Goal: Task Accomplishment & Management: Manage account settings

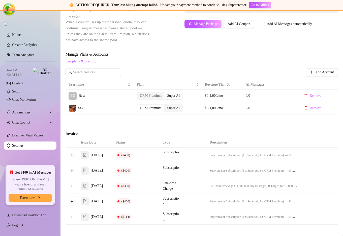
scroll to position [223, 0]
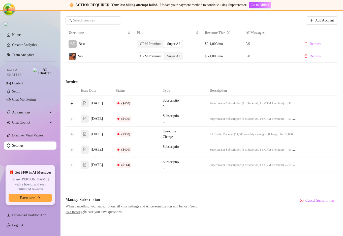
click at [216, 185] on div "Attention: Payment Failed There was a problem with a recent payment. Please ret…" at bounding box center [202, 26] width 273 height 377
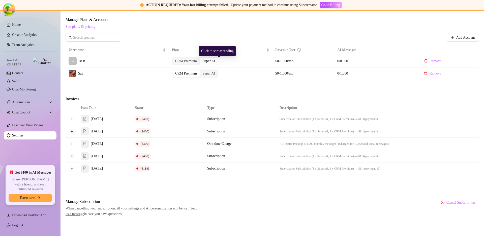
scroll to position [173, 0]
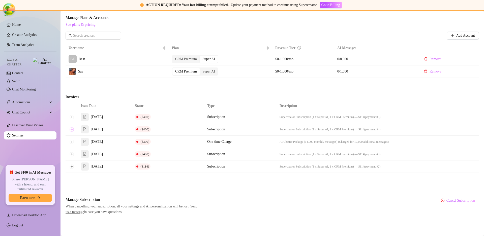
click at [73, 129] on button "Expand row" at bounding box center [72, 129] width 4 height 4
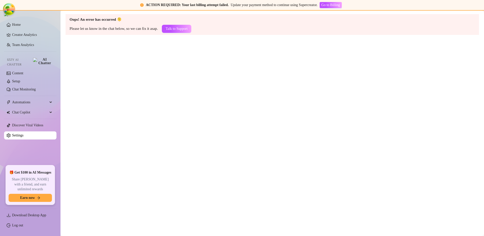
scroll to position [0, 0]
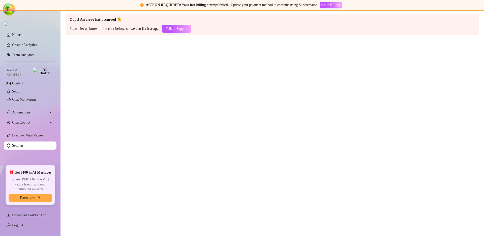
click at [248, 99] on main "Oops! An error has occurred 🫠 Please let us know in the chat below, so we can f…" at bounding box center [273, 123] width 424 height 225
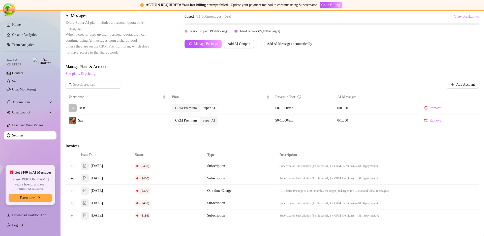
scroll to position [173, 0]
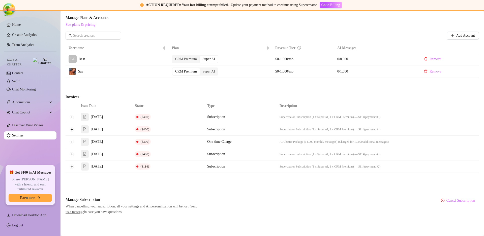
click at [69, 129] on td at bounding box center [72, 129] width 12 height 12
click at [71, 128] on button "Expand row" at bounding box center [72, 129] width 4 height 4
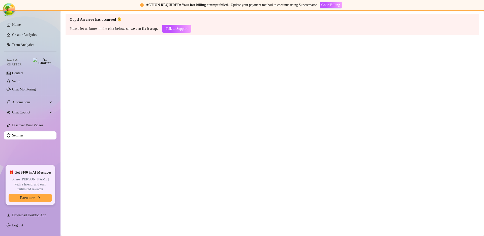
scroll to position [0, 0]
click at [231, 121] on main "Oops! An error has occurred 🫠 Please let us know in the chat below, so we can f…" at bounding box center [273, 123] width 424 height 225
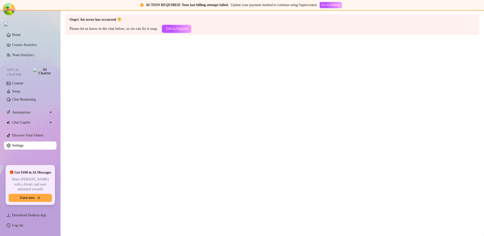
click at [182, 106] on main "Oops! An error has occurred 🫠 Please let us know in the chat below, so we can f…" at bounding box center [273, 123] width 424 height 225
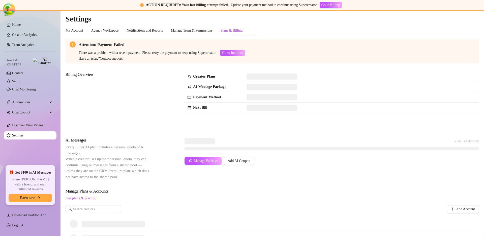
click at [336, 132] on div "Attention: Payment Failed There was a problem with a recent payment. Please ret…" at bounding box center [273, 170] width 414 height 262
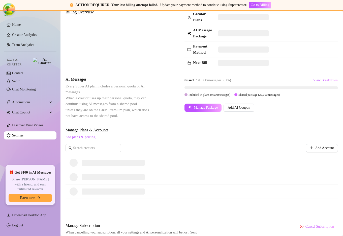
scroll to position [94, 0]
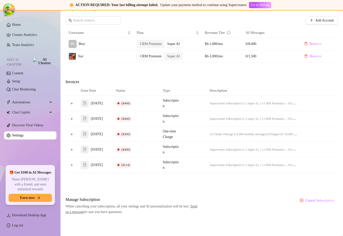
scroll to position [223, 0]
click at [73, 132] on button "Expand row" at bounding box center [72, 134] width 4 height 4
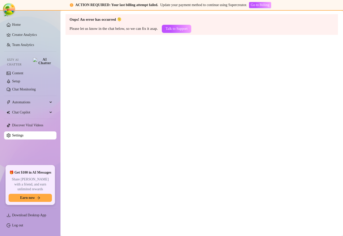
scroll to position [0, 0]
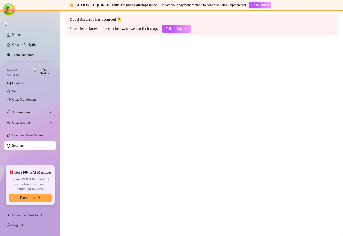
click at [229, 94] on main "Oops! An error has occurred 🫠 Please let us know in the chat below, so we can f…" at bounding box center [202, 123] width 283 height 225
click at [195, 91] on main "Oops! An error has occurred 🫠 Please let us know in the chat below, so we can f…" at bounding box center [202, 123] width 283 height 225
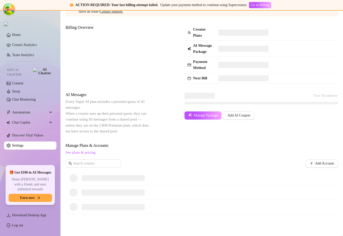
scroll to position [94, 0]
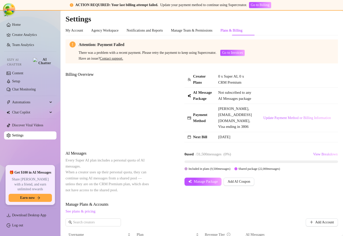
click at [149, 93] on div "Billing Overview" at bounding box center [108, 99] width 85 height 57
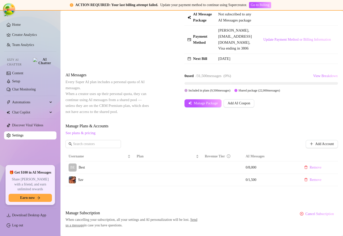
scroll to position [115, 0]
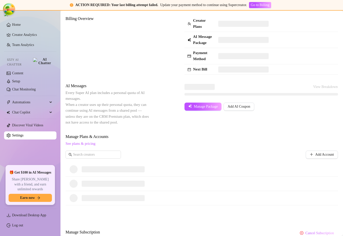
scroll to position [94, 0]
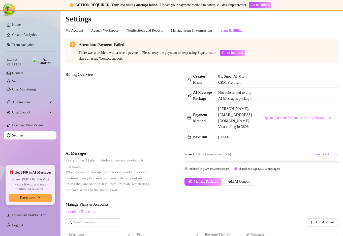
click at [293, 100] on td at bounding box center [297, 96] width 82 height 16
click at [287, 101] on td at bounding box center [297, 96] width 82 height 16
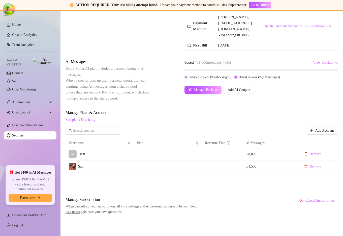
scroll to position [115, 0]
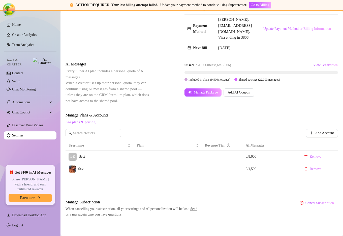
scroll to position [115, 0]
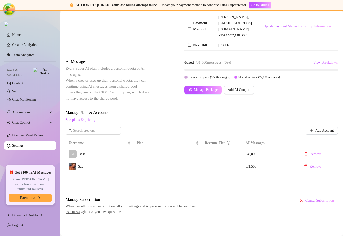
click at [314, 105] on div "Attention: Payment Failed There was a problem with a recent payment. Please ret…" at bounding box center [202, 81] width 273 height 267
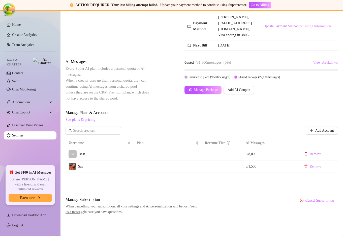
scroll to position [115, 0]
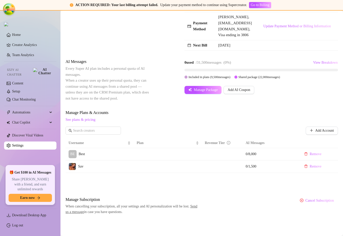
click at [273, 101] on div "AI Messages Every Super AI plan includes a personal quota of AI messages. When …" at bounding box center [202, 80] width 273 height 43
click at [172, 58] on div "Attention: Payment Failed There was a problem with a recent payment. Please ret…" at bounding box center [202, 81] width 273 height 267
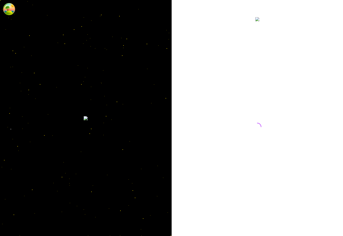
click at [280, 102] on div at bounding box center [257, 121] width 112 height 211
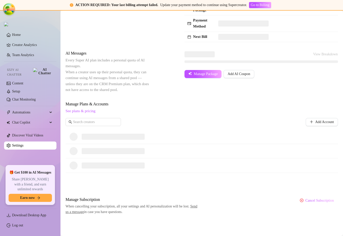
scroll to position [94, 0]
click at [37, 198] on icon "arrow-right" at bounding box center [39, 198] width 4 height 4
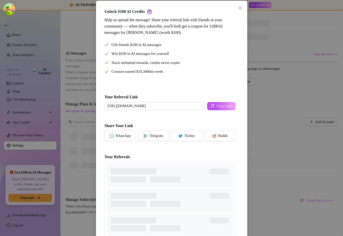
scroll to position [0, 0]
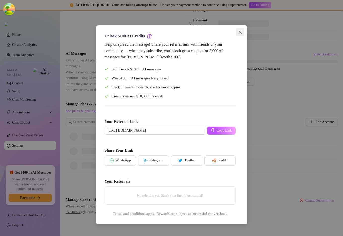
click at [240, 32] on icon "close" at bounding box center [240, 32] width 3 height 3
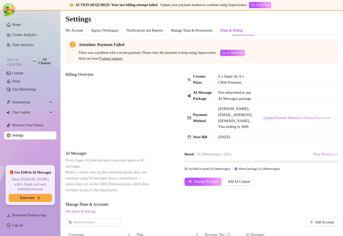
click at [298, 58] on div "There was a problem with a recent payment. Please retry the payment to keep usi…" at bounding box center [206, 56] width 255 height 12
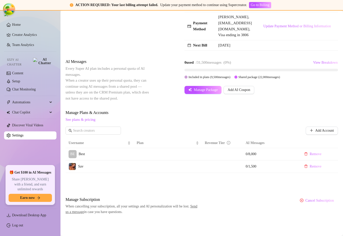
scroll to position [115, 0]
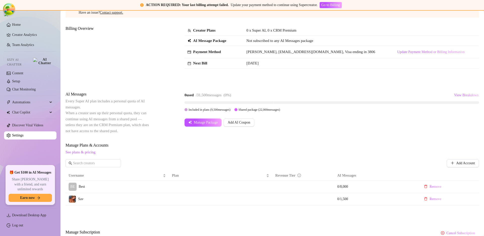
scroll to position [78, 0]
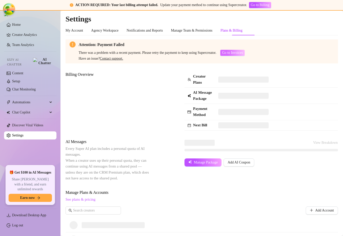
click at [243, 52] on span "Go to Invoices" at bounding box center [232, 53] width 21 height 4
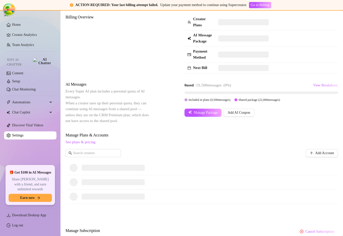
scroll to position [94, 0]
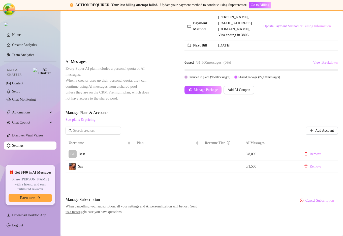
click at [301, 28] on td "Update Payment Method or Billing Information" at bounding box center [297, 26] width 82 height 28
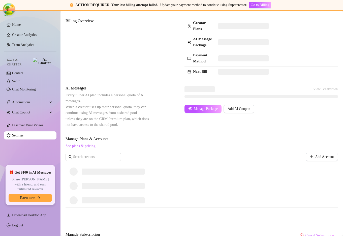
scroll to position [94, 0]
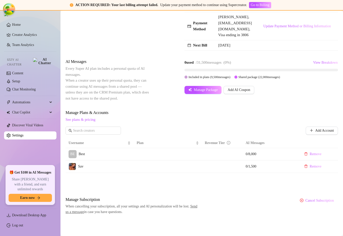
click at [292, 123] on div "Attention: Payment Failed There was a problem with a recent payment. Please ret…" at bounding box center [202, 81] width 273 height 267
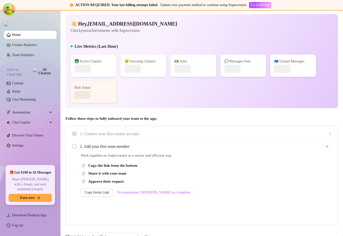
click at [184, 89] on div "👩‍💻 Active Chatters 😴 Snoozing Chatters 💵 Sales 💬 Messages Sent 📪 Unread Messag…" at bounding box center [202, 78] width 263 height 48
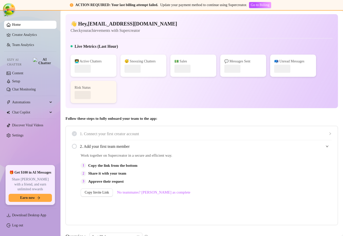
click at [298, 101] on div "👩‍💻 Active Chatters 😴 Snoozing Chatters 💵 Sales 💬 Messages Sent 📪 Unread Messag…" at bounding box center [202, 78] width 263 height 48
click at [22, 135] on link "Settings" at bounding box center [17, 135] width 11 height 4
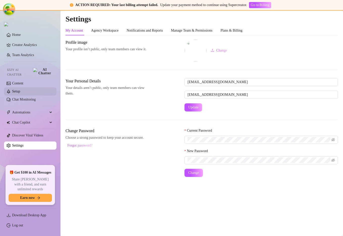
click at [16, 89] on link "Setup" at bounding box center [16, 91] width 8 height 4
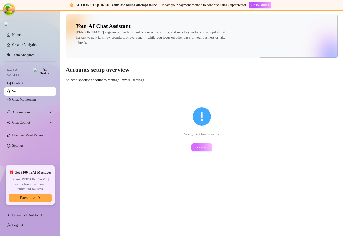
click at [200, 147] on span "Try again" at bounding box center [202, 147] width 14 height 4
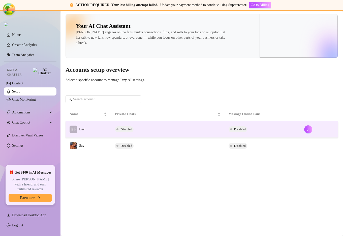
click at [154, 128] on td "Disabled" at bounding box center [167, 129] width 113 height 16
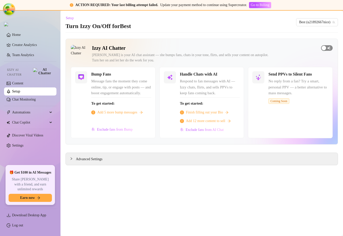
click at [330, 48] on span "button" at bounding box center [327, 48] width 12 height 6
click at [240, 74] on div "Handle Chats with AI Respond to fan messages with AI — Izzy chats, flirts, and …" at bounding box center [202, 102] width 85 height 71
click at [238, 75] on span "button" at bounding box center [234, 75] width 11 height 6
click at [234, 74] on div "Handle Chats with AI" at bounding box center [210, 74] width 60 height 6
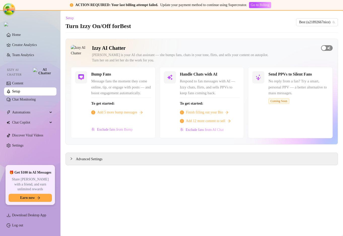
click at [323, 49] on div "button" at bounding box center [324, 48] width 5 height 5
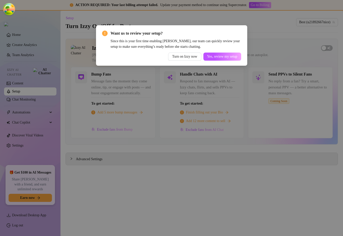
click at [270, 39] on div "Want us to review your setup? Since this is your first time enabling Izzy, our …" at bounding box center [171, 118] width 343 height 236
click at [271, 39] on div "Want us to review your setup? Since this is your first time enabling Izzy, our …" at bounding box center [171, 118] width 343 height 236
click at [257, 21] on div "Want us to review your setup? Since this is your first time enabling Izzy, our …" at bounding box center [171, 118] width 343 height 236
click at [237, 34] on span "Want us to review your setup?" at bounding box center [176, 33] width 131 height 6
click at [285, 94] on div "Want us to review your setup? Since this is your first time enabling Izzy, our …" at bounding box center [171, 118] width 343 height 236
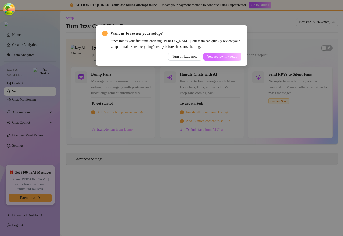
click at [217, 56] on span "Yes, review my setup" at bounding box center [222, 56] width 30 height 4
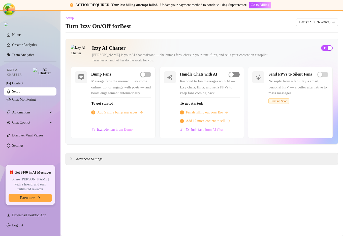
click at [231, 73] on div "button" at bounding box center [231, 74] width 5 height 5
click at [233, 73] on div "button" at bounding box center [231, 74] width 5 height 5
click at [221, 28] on div "Setup Turn Izzy On/Off for Best Best (u21892667nice)" at bounding box center [202, 22] width 273 height 16
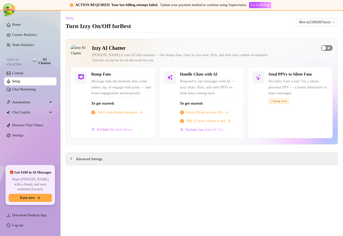
click at [328, 48] on span "button" at bounding box center [327, 48] width 12 height 6
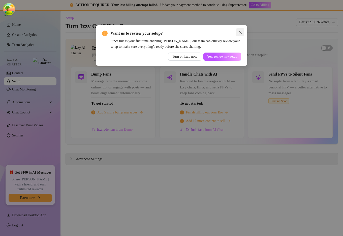
click at [242, 31] on icon "close" at bounding box center [240, 32] width 4 height 4
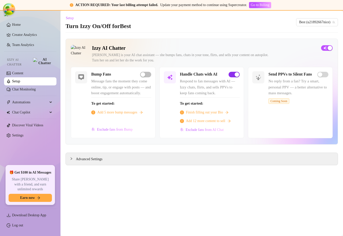
click at [230, 75] on span "button" at bounding box center [234, 75] width 11 height 6
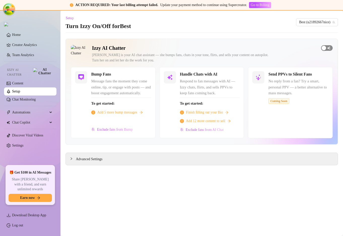
click at [327, 47] on span "button" at bounding box center [327, 48] width 12 height 6
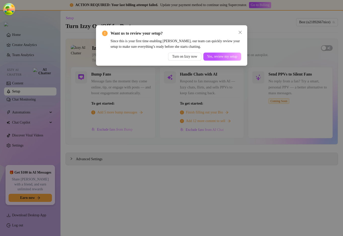
click at [296, 41] on div "Want us to review your setup? Since this is your first time enabling [PERSON_NA…" at bounding box center [171, 118] width 343 height 236
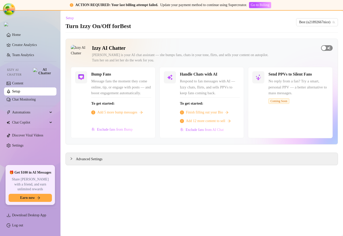
click at [329, 46] on span "button" at bounding box center [327, 48] width 12 height 6
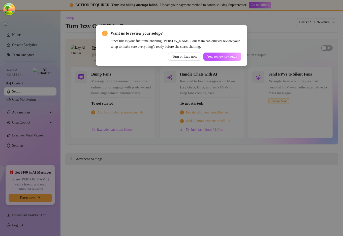
click at [274, 40] on div "Want us to review your setup? Since this is your first time enabling [PERSON_NA…" at bounding box center [171, 118] width 343 height 236
click at [284, 47] on div "Want us to review your setup? Since this is your first time enabling [PERSON_NA…" at bounding box center [171, 118] width 343 height 236
click at [154, 55] on div "Turn on Izzy now Yes, review my setup" at bounding box center [171, 56] width 139 height 8
click at [161, 85] on div "Want us to review your setup? Since this is your first time enabling [PERSON_NA…" at bounding box center [171, 118] width 343 height 236
click at [202, 80] on div "Want us to review your setup? Since this is your first time enabling [PERSON_NA…" at bounding box center [171, 118] width 343 height 236
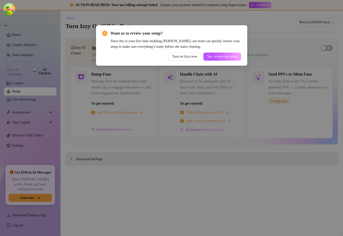
click at [286, 44] on div "Want us to review your setup? Since this is your first time enabling [PERSON_NA…" at bounding box center [171, 118] width 343 height 236
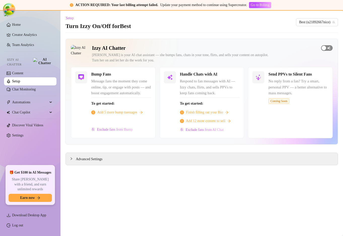
click at [327, 49] on span "button" at bounding box center [327, 48] width 12 height 6
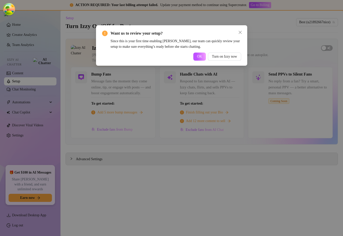
click at [280, 71] on div "Want us to review your setup? Since this is your first time enabling [PERSON_NA…" at bounding box center [171, 118] width 343 height 236
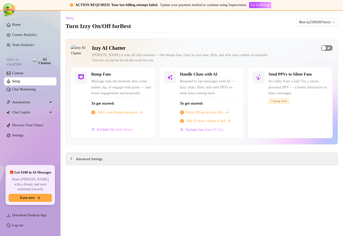
click at [324, 45] on span "button" at bounding box center [327, 48] width 12 height 6
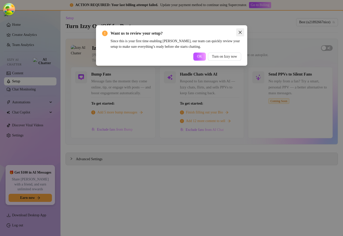
click at [240, 33] on icon "close" at bounding box center [240, 32] width 3 height 3
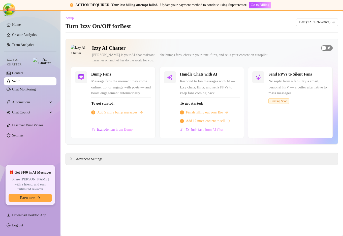
click at [327, 48] on span "button" at bounding box center [327, 48] width 12 height 6
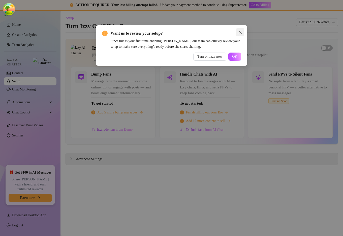
click at [242, 29] on button "Close" at bounding box center [240, 32] width 8 height 8
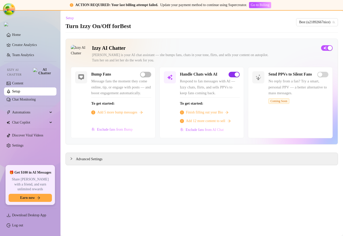
click at [229, 74] on span "button" at bounding box center [234, 75] width 11 height 6
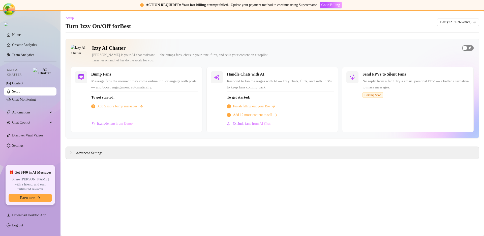
click at [343, 48] on div "button" at bounding box center [465, 48] width 5 height 5
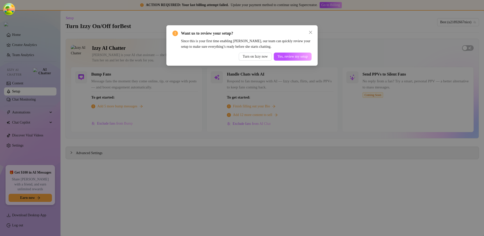
click at [322, 30] on div "Want us to review your setup? Since this is your first time enabling Izzy, our …" at bounding box center [242, 118] width 484 height 236
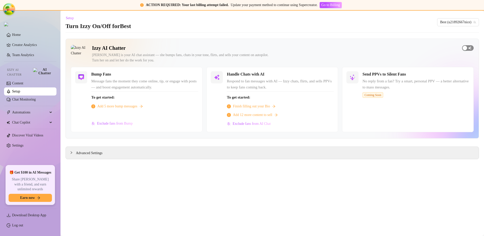
click at [343, 45] on span "button" at bounding box center [468, 48] width 12 height 6
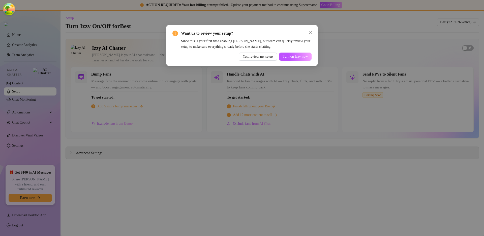
click at [336, 63] on div "Want us to review your setup? Since this is your first time enabling Izzy, our …" at bounding box center [242, 118] width 484 height 236
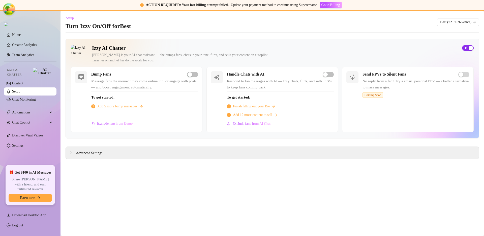
click at [343, 48] on span "button" at bounding box center [468, 48] width 12 height 6
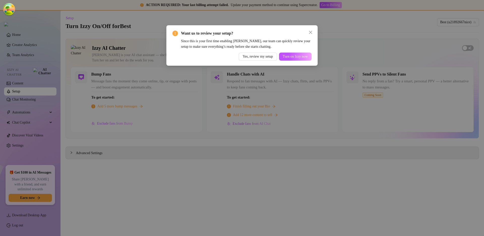
click at [343, 71] on div "Want us to review your setup? Since this is your first time enabling Izzy, our …" at bounding box center [242, 118] width 484 height 236
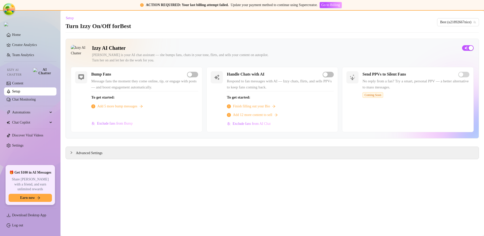
click at [343, 56] on div "Izzy is your AI chat assistant — she bumps fans, chats in your tone, flirts, an…" at bounding box center [275, 57] width 366 height 11
click at [343, 50] on h2 "Izzy AI Chatter" at bounding box center [275, 48] width 366 height 6
click at [343, 55] on div "Izzy is your AI chat assistant — she bumps fans, chats in your tone, flirts, an…" at bounding box center [275, 57] width 366 height 11
click at [253, 57] on div "Izzy is your AI chat assistant — she bumps fans, chats in your tone, flirts, an…" at bounding box center [275, 57] width 366 height 11
click at [266, 177] on main "Setup Turn Izzy On/Off for Best Best (u21892667nice) Izzy AI Chatter Izzy is yo…" at bounding box center [273, 123] width 424 height 225
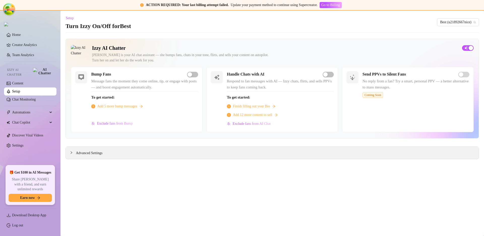
click at [94, 151] on span "Advanced Settings" at bounding box center [89, 153] width 26 height 6
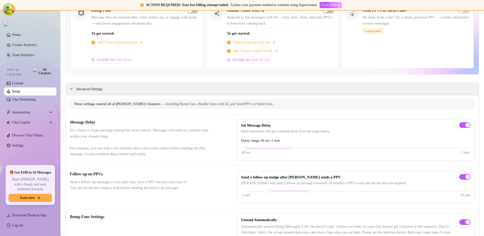
scroll to position [61, 0]
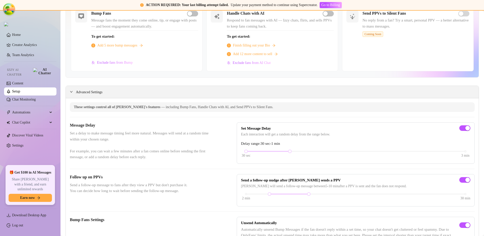
click at [82, 92] on span "Advanced Settings" at bounding box center [89, 92] width 26 height 6
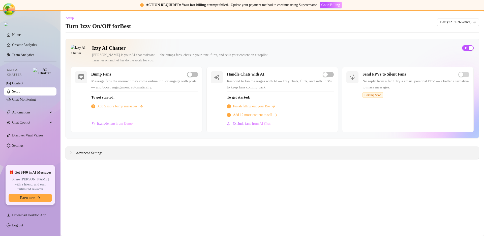
scroll to position [0, 0]
click at [275, 155] on div "Advanced Settings" at bounding box center [272, 153] width 413 height 12
click at [343, 48] on div "Izzy AI Chatter Izzy is your AI chat assistant — she bumps fans, chats in your …" at bounding box center [273, 89] width 414 height 100
click at [343, 48] on span "button" at bounding box center [468, 48] width 12 height 6
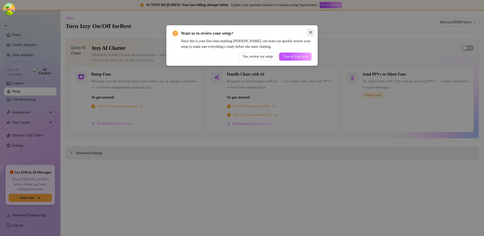
click at [312, 32] on icon "close" at bounding box center [311, 32] width 4 height 4
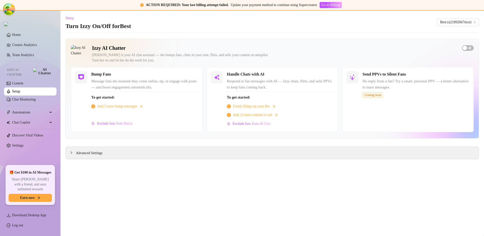
click at [343, 43] on div "Izzy AI Chatter Izzy is your AI chat assistant — she bumps fans, chats in your …" at bounding box center [273, 89] width 414 height 100
click at [203, 50] on h2 "Izzy AI Chatter" at bounding box center [275, 48] width 366 height 6
click at [253, 46] on h2 "Izzy AI Chatter" at bounding box center [275, 48] width 366 height 6
click at [205, 45] on h2 "Izzy AI Chatter" at bounding box center [275, 48] width 366 height 6
click at [343, 47] on div "button" at bounding box center [465, 48] width 5 height 5
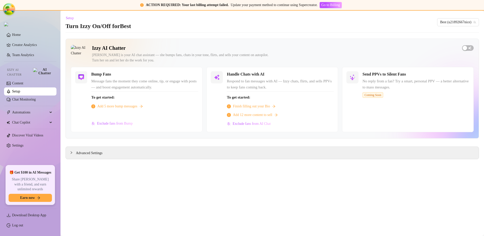
click at [312, 165] on main "Setup Turn Izzy On/Off for Best Best (u21892667nice) Izzy AI Chatter Izzy is yo…" at bounding box center [273, 123] width 424 height 225
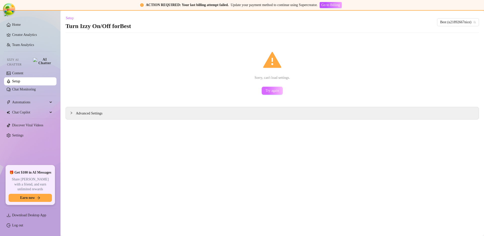
click at [273, 89] on span "Try again" at bounding box center [273, 91] width 14 height 4
click at [274, 90] on span "Try again" at bounding box center [273, 91] width 14 height 4
click at [278, 91] on span "Try again" at bounding box center [273, 91] width 14 height 4
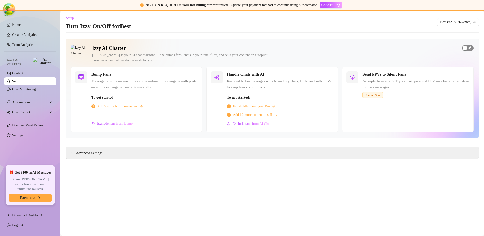
click at [467, 49] on span "button" at bounding box center [468, 48] width 12 height 6
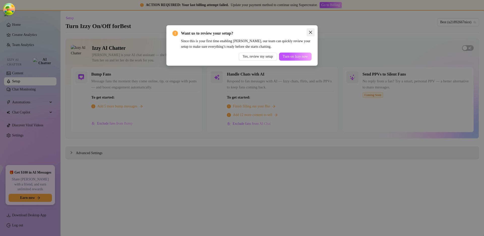
click at [310, 31] on icon "close" at bounding box center [311, 32] width 4 height 4
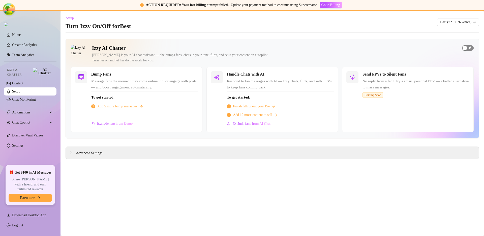
click at [469, 48] on span "button" at bounding box center [468, 48] width 12 height 6
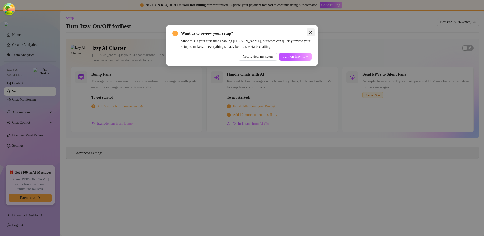
click at [308, 30] on span "Close" at bounding box center [311, 32] width 8 height 4
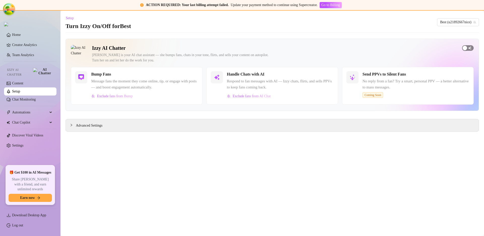
click at [469, 47] on span "button" at bounding box center [468, 48] width 12 height 6
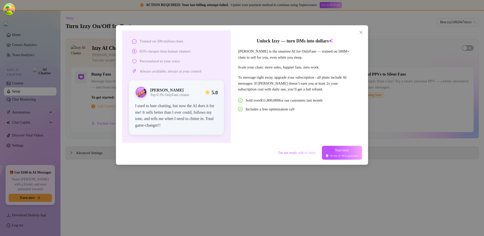
click at [390, 137] on div "Trained on 500 million chats 85% cheaper than human chatters Personalized to yo…" at bounding box center [242, 118] width 484 height 236
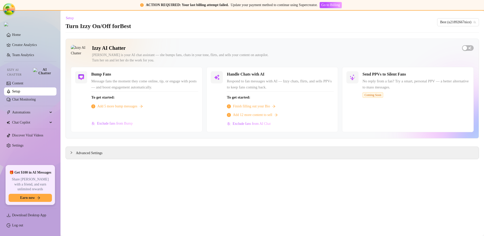
click at [474, 46] on div at bounding box center [468, 48] width 12 height 6
click at [472, 46] on span "button" at bounding box center [468, 48] width 12 height 6
click at [468, 49] on span "button" at bounding box center [468, 48] width 12 height 6
click at [467, 50] on div "button" at bounding box center [465, 48] width 5 height 5
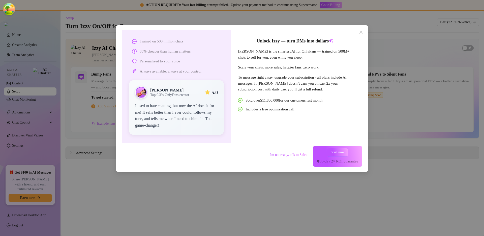
click at [333, 117] on div "Unlock Izzy — turn DMs into dollars Izzy is the smartest AI for OnlyFans — trai…" at bounding box center [295, 86] width 128 height 112
click at [135, 169] on div "Trained on 500 million chats 85% cheaper than human chatters Personalized to yo…" at bounding box center [242, 98] width 252 height 146
click at [109, 197] on div "Trained on 500 million chats 85% cheaper than human chatters Personalized to yo…" at bounding box center [242, 118] width 484 height 236
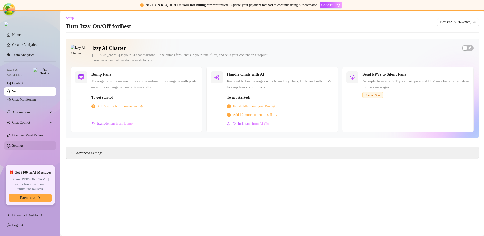
click at [23, 143] on link "Settings" at bounding box center [17, 145] width 11 height 4
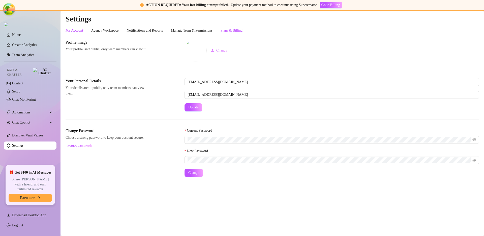
click at [243, 31] on div "Plans & Billing" at bounding box center [232, 31] width 22 height 6
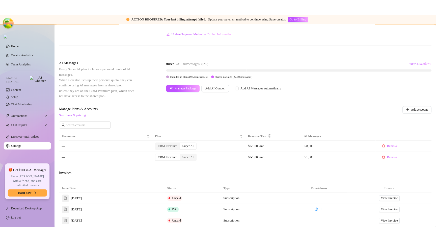
scroll to position [99, 0]
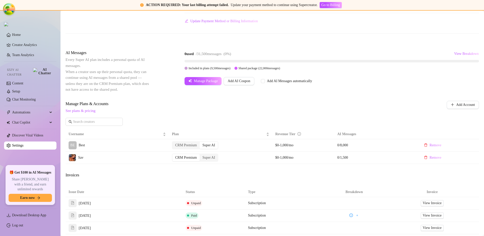
click at [345, 79] on div "Manage Package Add AI Coupon Add AI Messages automatically" at bounding box center [332, 81] width 295 height 8
